Goal: Entertainment & Leisure: Consume media (video, audio)

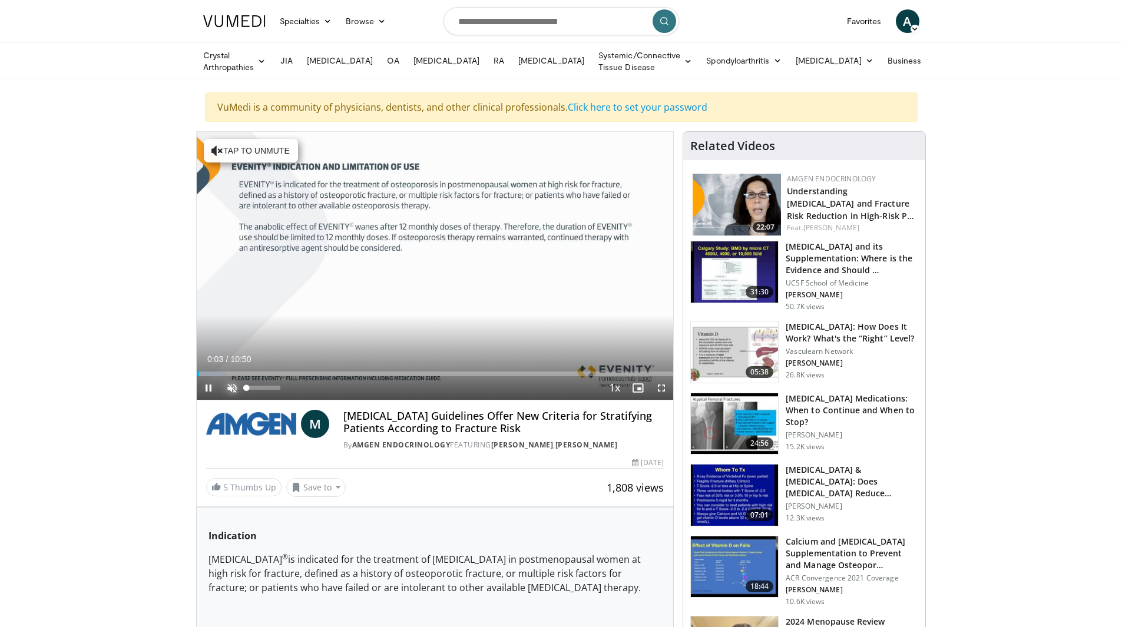
click at [230, 387] on span "Video Player" at bounding box center [232, 388] width 24 height 24
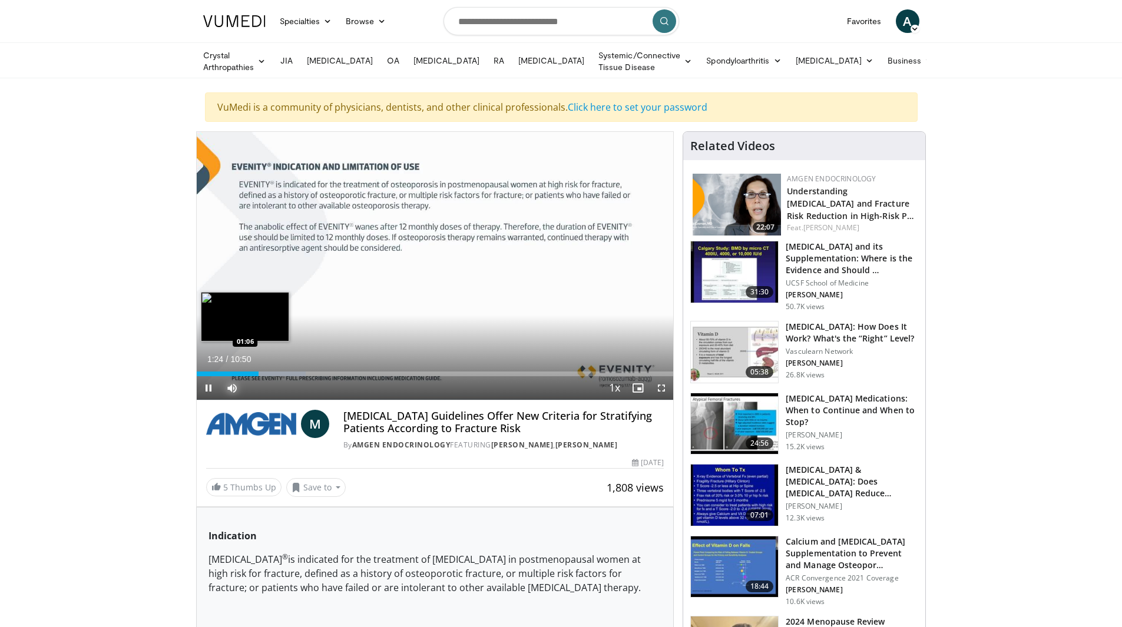
click at [245, 372] on div "Loaded : 22.86% 01:24 01:06" at bounding box center [435, 374] width 477 height 5
click at [240, 372] on div "01:00" at bounding box center [219, 374] width 44 height 5
